Goal: Complete application form

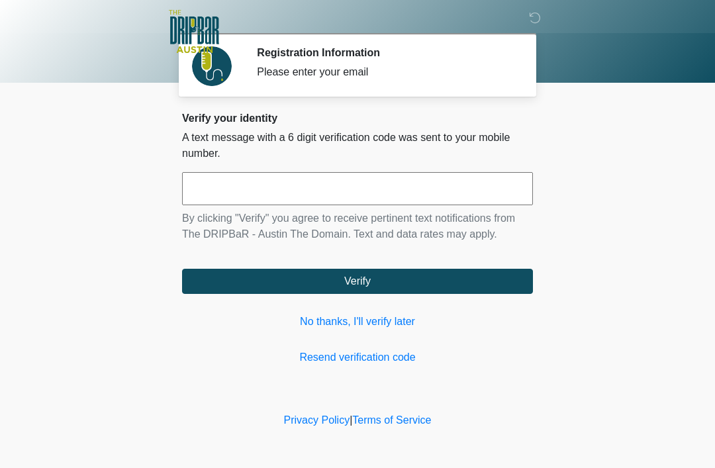
click at [372, 187] on input "text" at bounding box center [357, 188] width 351 height 33
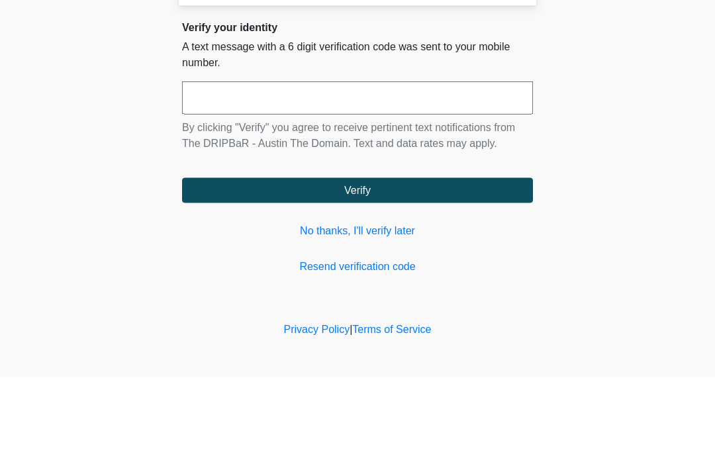
click at [628, 124] on body "‎ ‎ ‎ ‎ Registration Information Please enter your email Please connect to Wi-F…" at bounding box center [357, 234] width 715 height 468
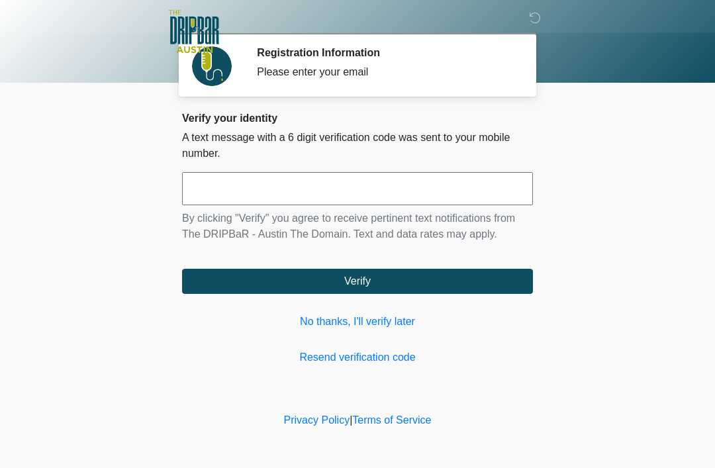
click at [365, 318] on link "No thanks, I'll verify later" at bounding box center [357, 322] width 351 height 16
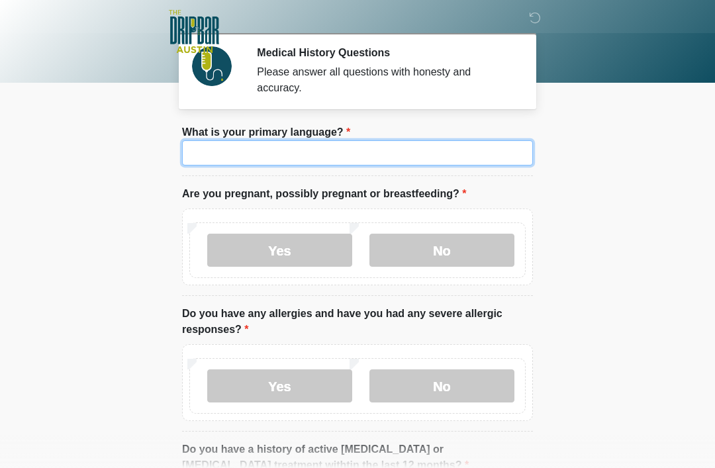
click at [278, 154] on input "What is your primary language?" at bounding box center [357, 152] width 351 height 25
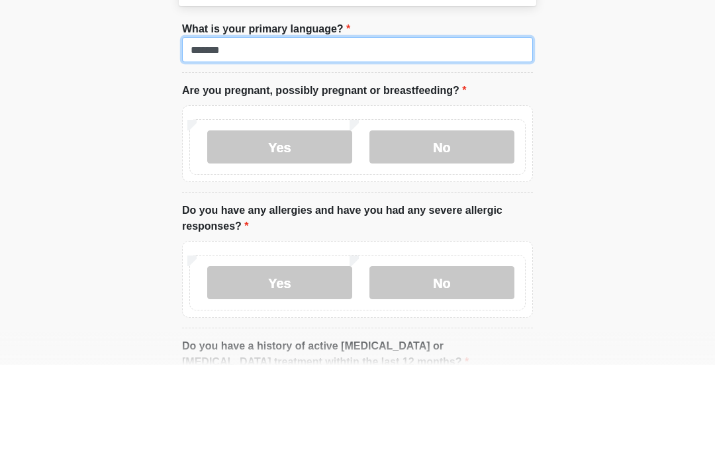
type input "*******"
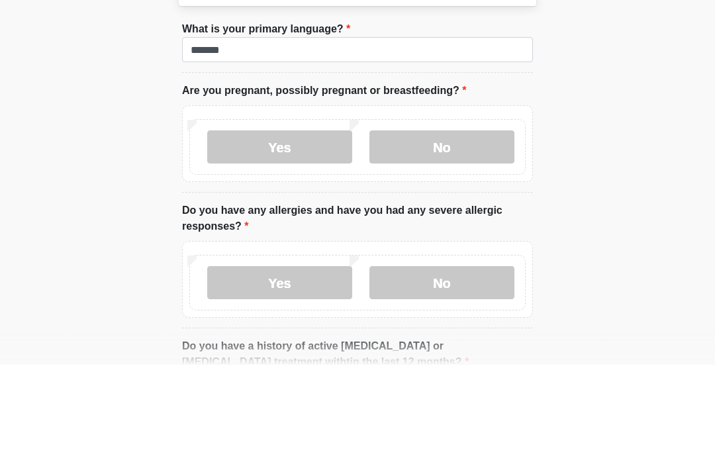
click at [459, 234] on label "No" at bounding box center [441, 250] width 145 height 33
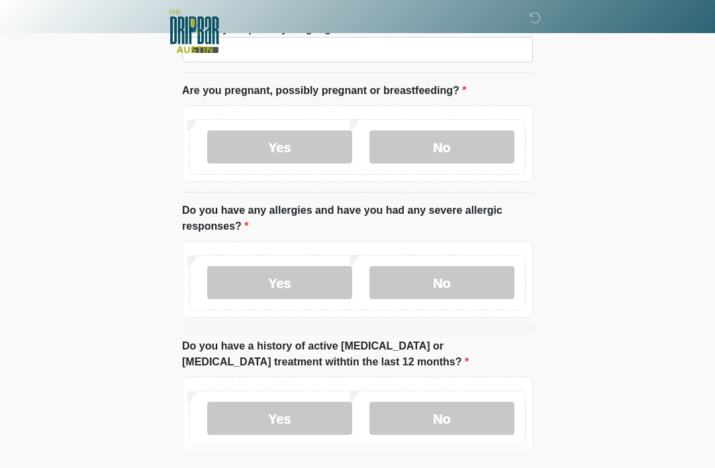
click at [448, 285] on label "No" at bounding box center [441, 282] width 145 height 33
click at [445, 414] on label "No" at bounding box center [441, 418] width 145 height 33
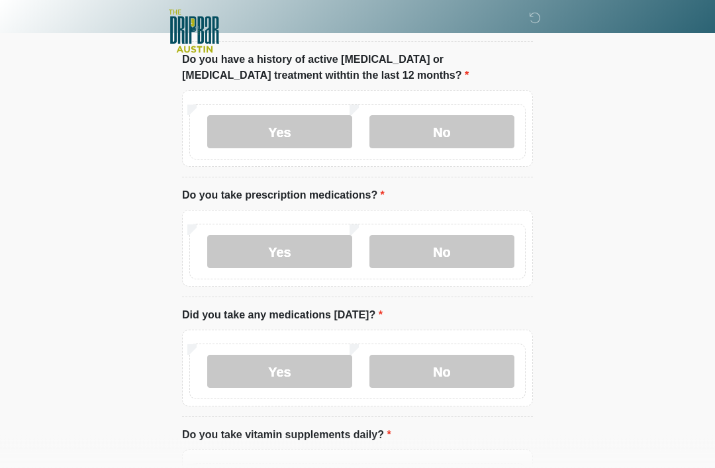
scroll to position [389, 0]
click at [472, 242] on label "No" at bounding box center [441, 252] width 145 height 33
click at [456, 357] on label "No" at bounding box center [441, 372] width 145 height 33
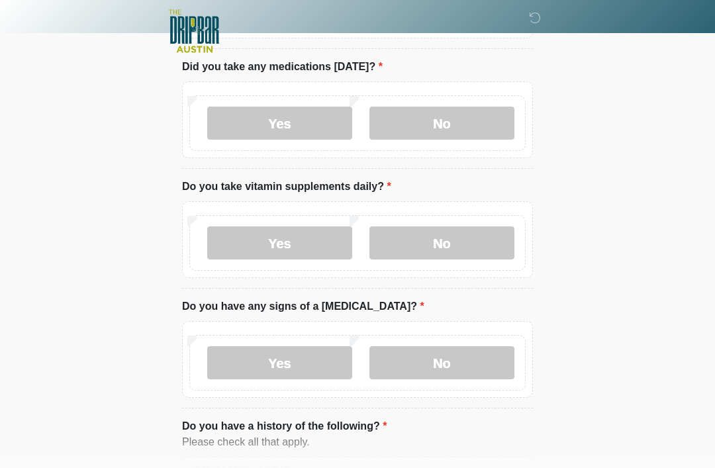
scroll to position [639, 0]
click at [446, 242] on label "No" at bounding box center [441, 242] width 145 height 33
click at [450, 356] on label "No" at bounding box center [441, 362] width 145 height 33
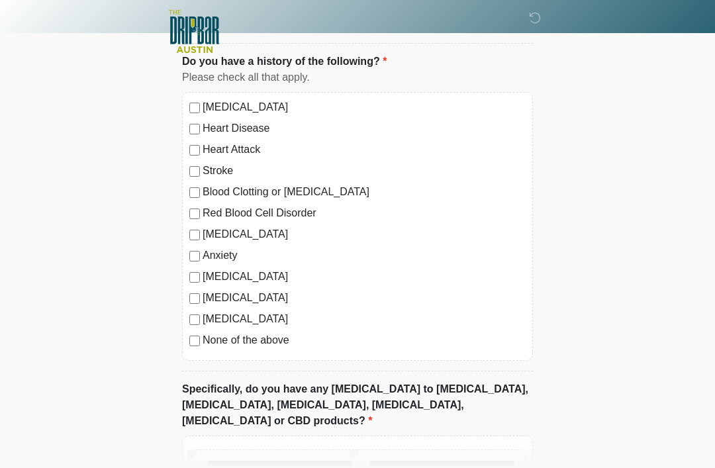
scroll to position [1104, 0]
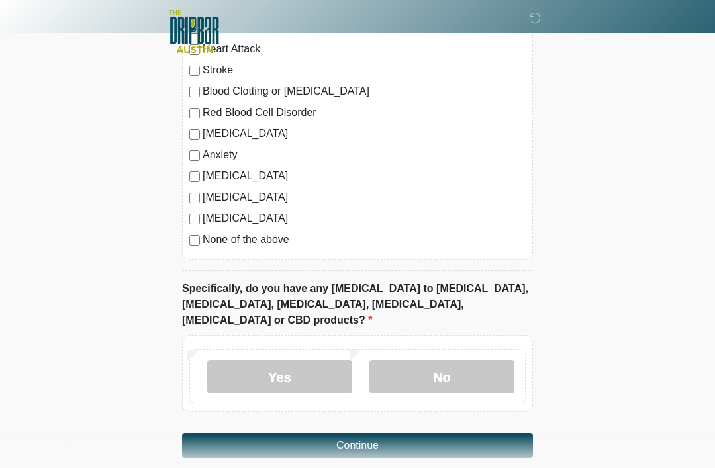
click at [452, 360] on label "No" at bounding box center [441, 376] width 145 height 33
click at [420, 433] on button "Continue" at bounding box center [357, 445] width 351 height 25
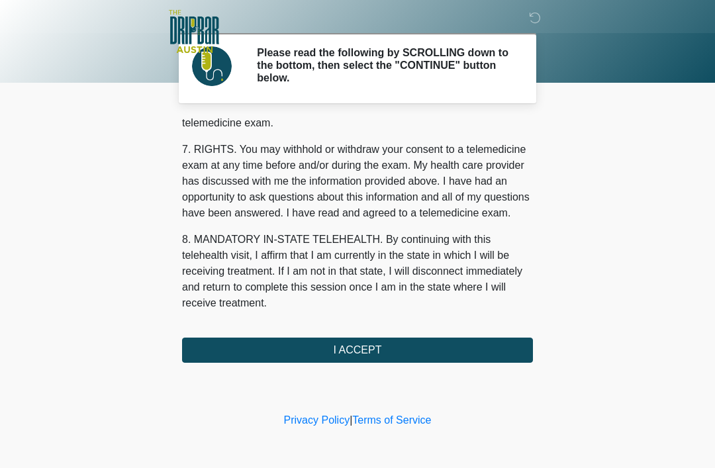
scroll to position [581, 0]
click at [394, 346] on button "I ACCEPT" at bounding box center [357, 350] width 351 height 25
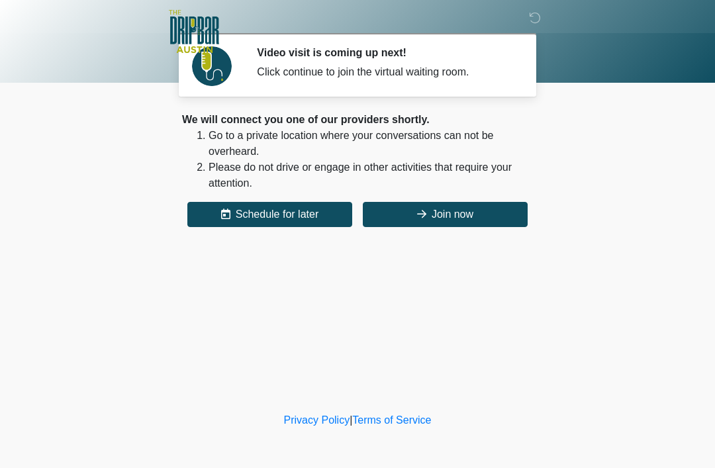
click at [475, 213] on button "Join now" at bounding box center [445, 214] width 165 height 25
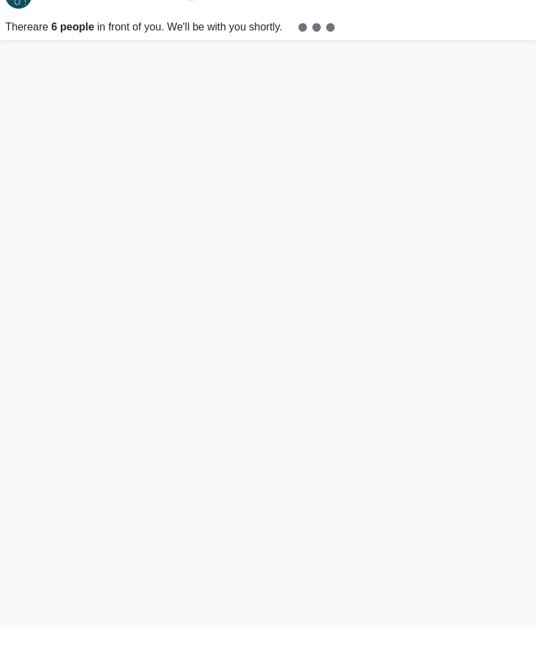
scroll to position [4, 0]
